Goal: Task Accomplishment & Management: Manage account settings

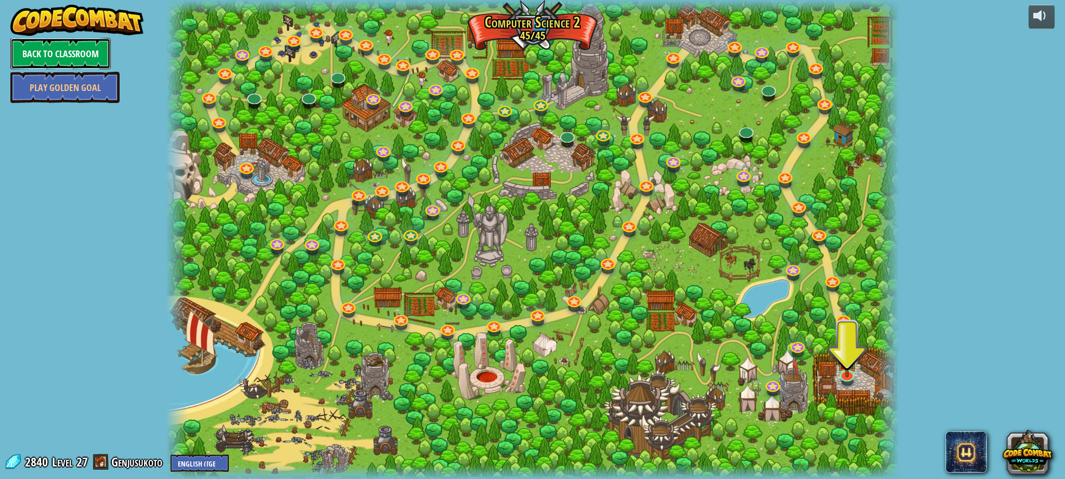
click at [66, 57] on link "Back to Classroom" at bounding box center [60, 53] width 100 height 31
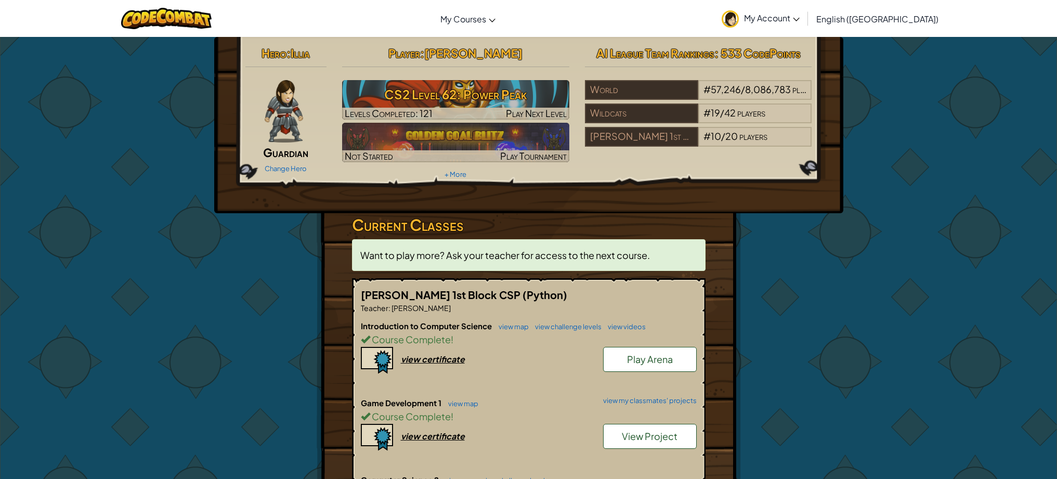
click at [805, 6] on link "My Account" at bounding box center [761, 18] width 88 height 33
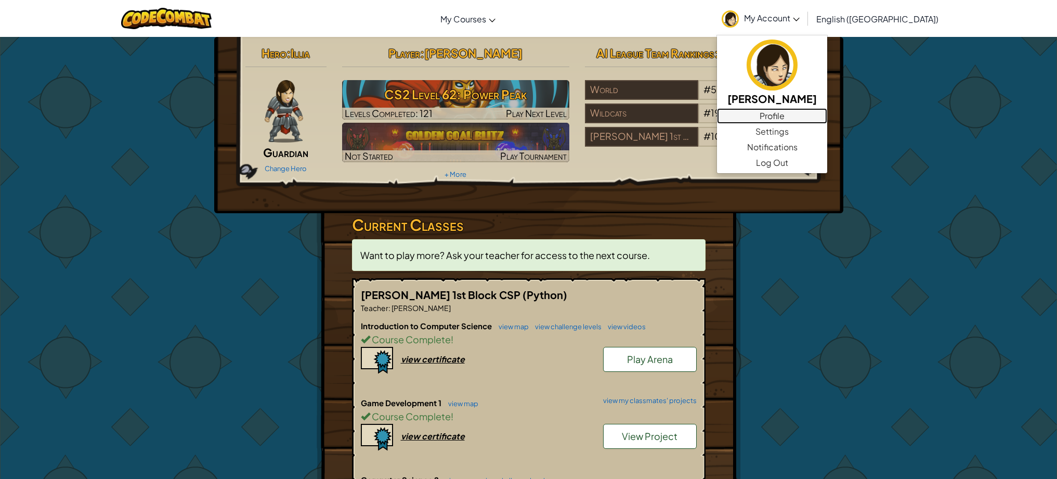
click at [819, 116] on link "Profile" at bounding box center [772, 116] width 110 height 16
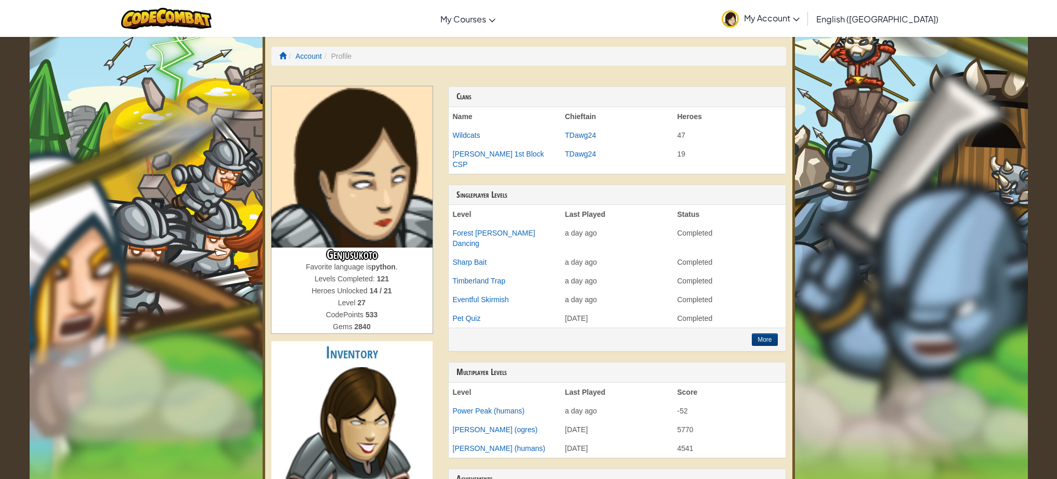
click at [800, 15] on span "My Account" at bounding box center [772, 17] width 56 height 11
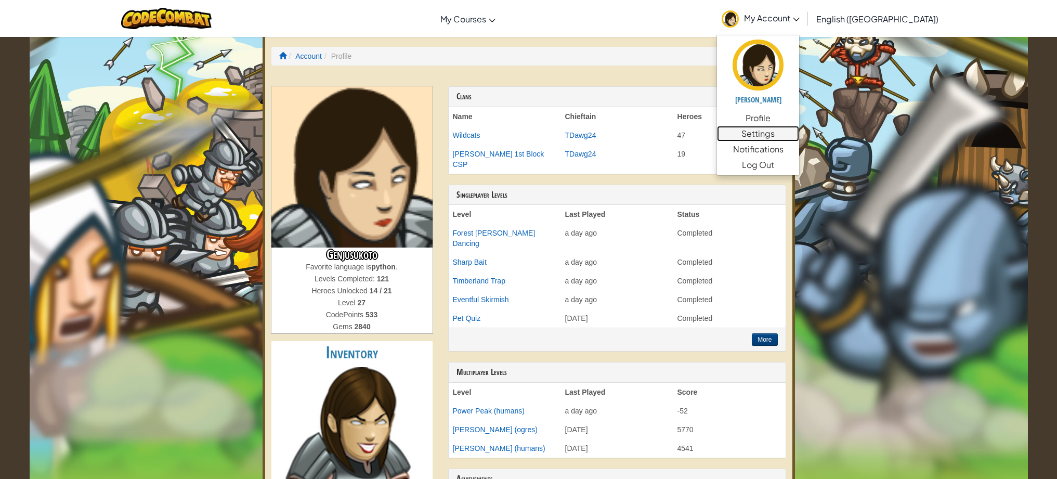
click at [799, 137] on link "Settings" at bounding box center [758, 134] width 82 height 16
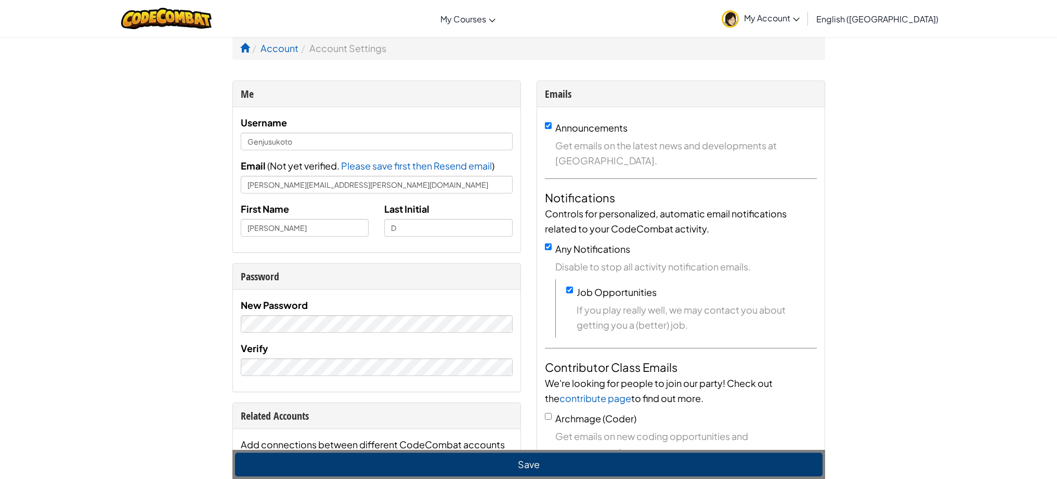
drag, startPoint x: 277, startPoint y: 384, endPoint x: 277, endPoint y: 393, distance: 8.8
click at [277, 385] on div "New Password Verify" at bounding box center [377, 341] width 288 height 102
click at [470, 187] on input "[PERSON_NAME][EMAIL_ADDRESS][PERSON_NAME][DOMAIN_NAME]" at bounding box center [377, 185] width 272 height 18
